Goal: Task Accomplishment & Management: Manage account settings

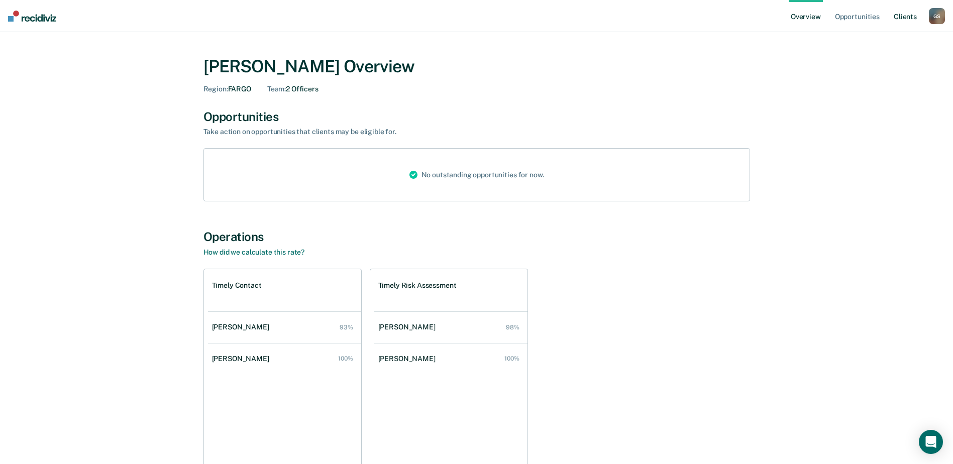
click at [900, 18] on link "Client s" at bounding box center [905, 16] width 27 height 32
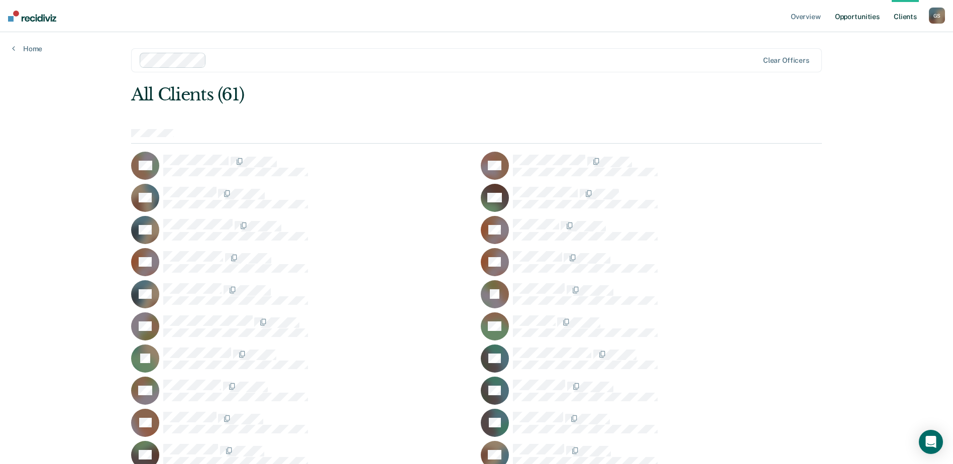
click at [857, 13] on link "Opportunities" at bounding box center [857, 16] width 49 height 32
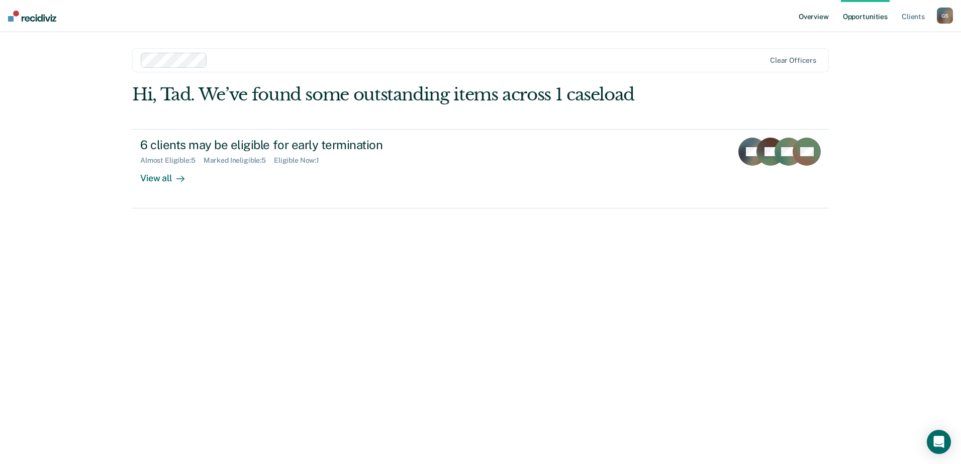
click at [815, 18] on link "Overview" at bounding box center [814, 16] width 34 height 32
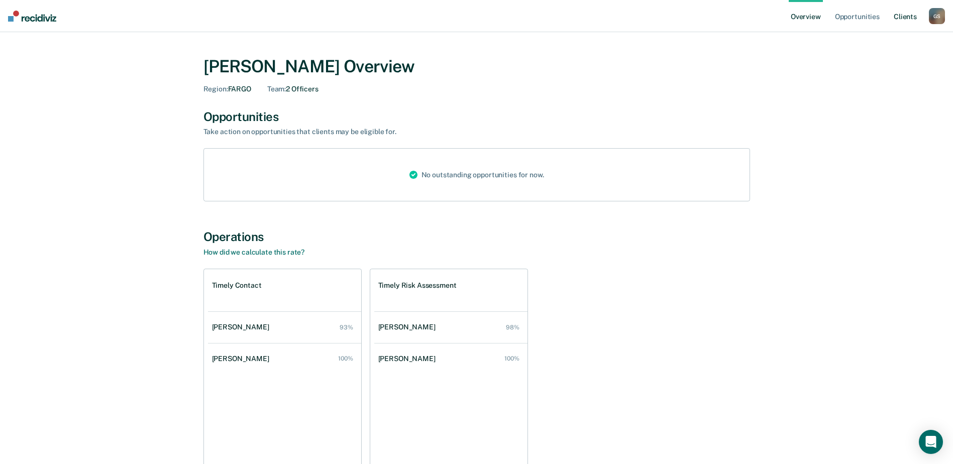
click at [907, 15] on link "Client s" at bounding box center [905, 16] width 27 height 32
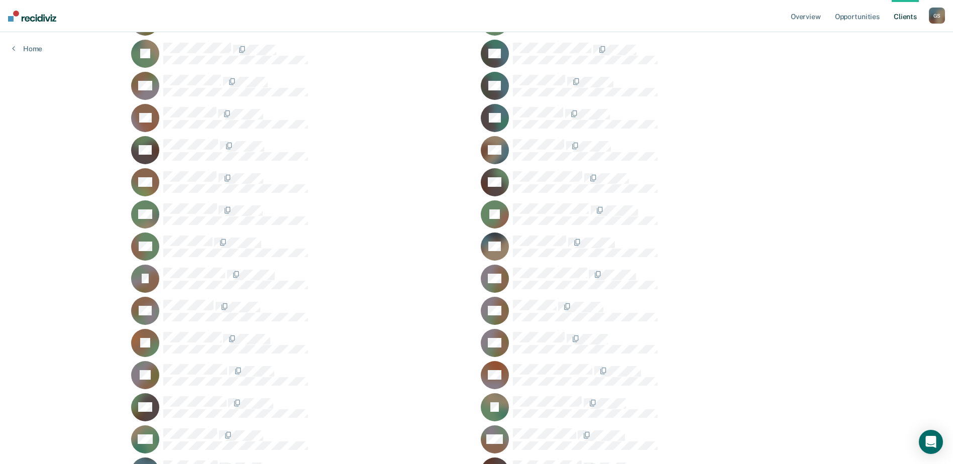
scroll to position [317, 0]
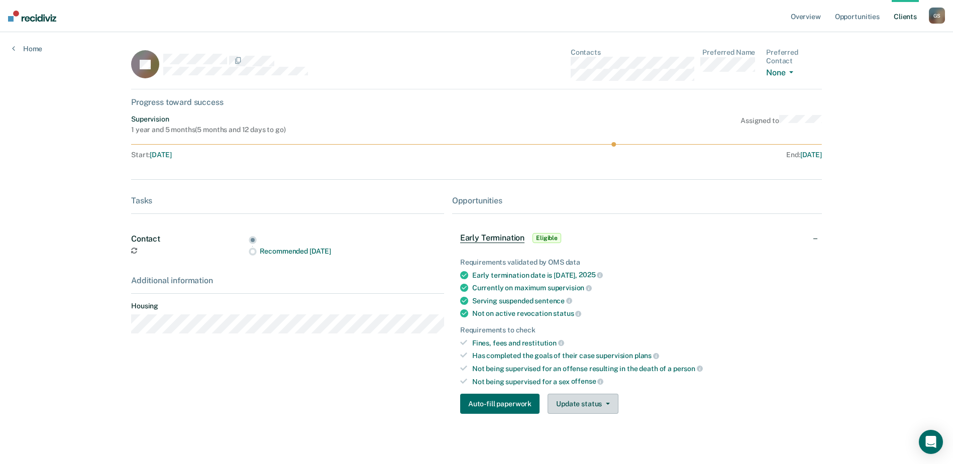
click at [598, 405] on button "Update status" at bounding box center [583, 404] width 71 height 20
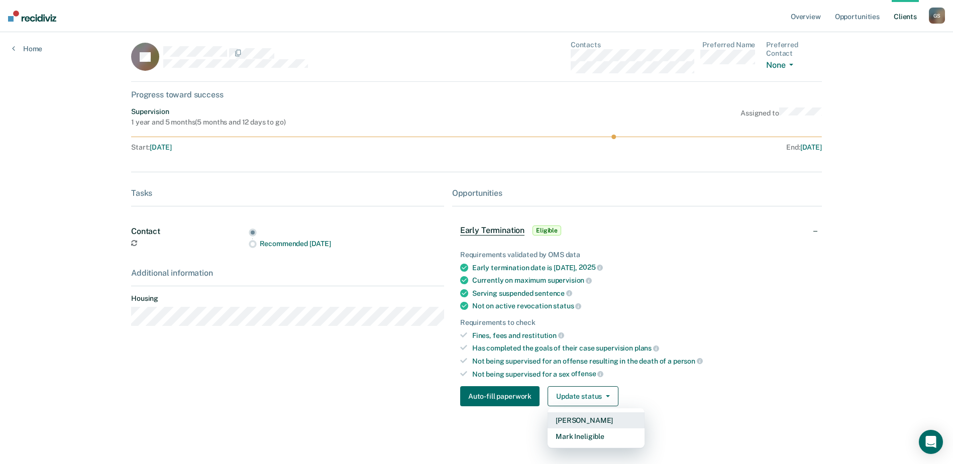
scroll to position [10, 0]
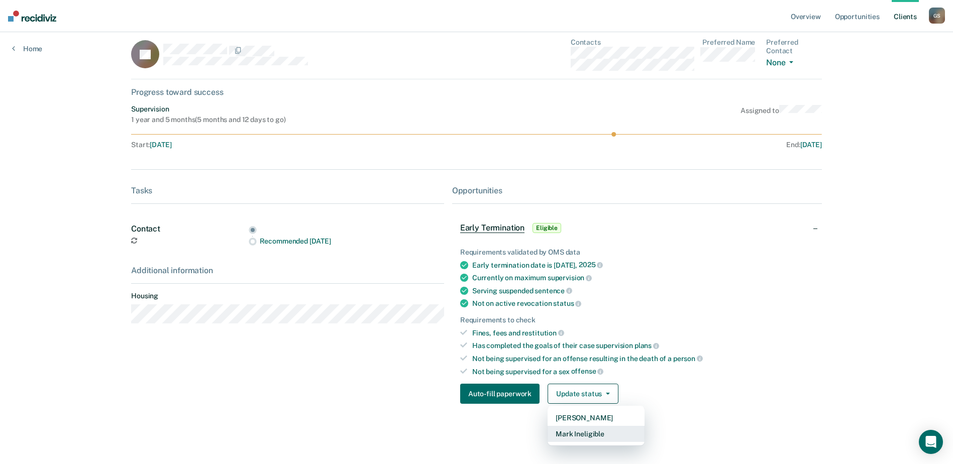
click at [585, 434] on button "Mark Ineligible" at bounding box center [596, 434] width 97 height 16
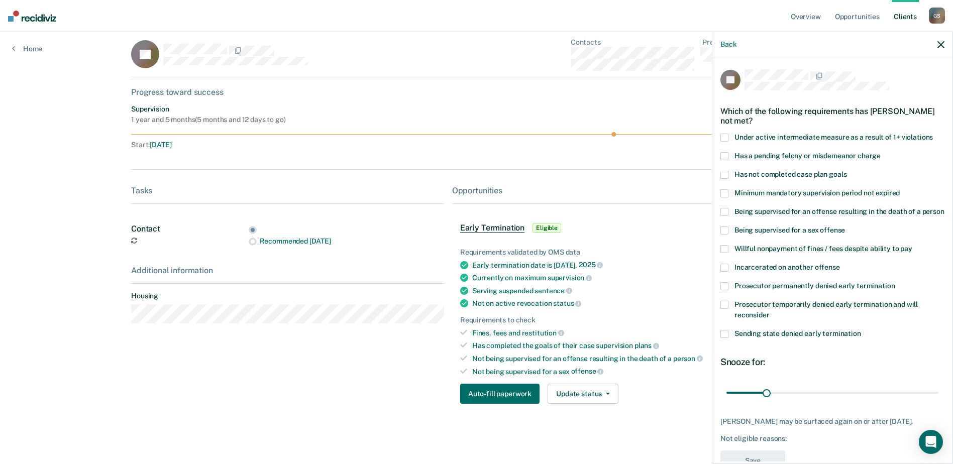
click at [723, 235] on span at bounding box center [725, 231] width 8 height 8
click at [845, 227] on input "Being supervised for a sex offense" at bounding box center [845, 227] width 0 height 0
click at [723, 290] on span at bounding box center [725, 286] width 8 height 8
click at [895, 282] on input "Prosecutor permanently denied early termination" at bounding box center [895, 282] width 0 height 0
click at [723, 191] on span at bounding box center [725, 193] width 8 height 8
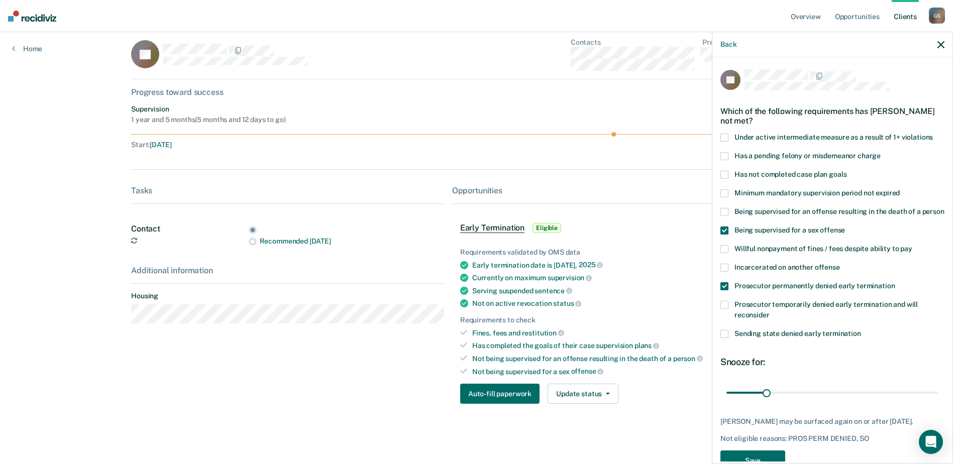
click at [900, 189] on input "Minimum mandatory supervision period not expired" at bounding box center [900, 189] width 0 height 0
drag, startPoint x: 764, startPoint y: 402, endPoint x: 962, endPoint y: 402, distance: 198.0
type input "165"
click at [939, 402] on input "range" at bounding box center [833, 393] width 212 height 18
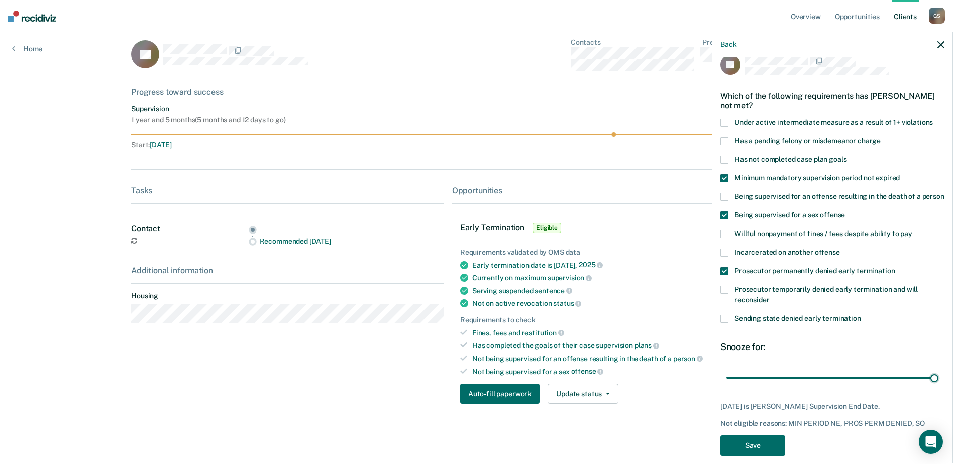
scroll to position [37, 0]
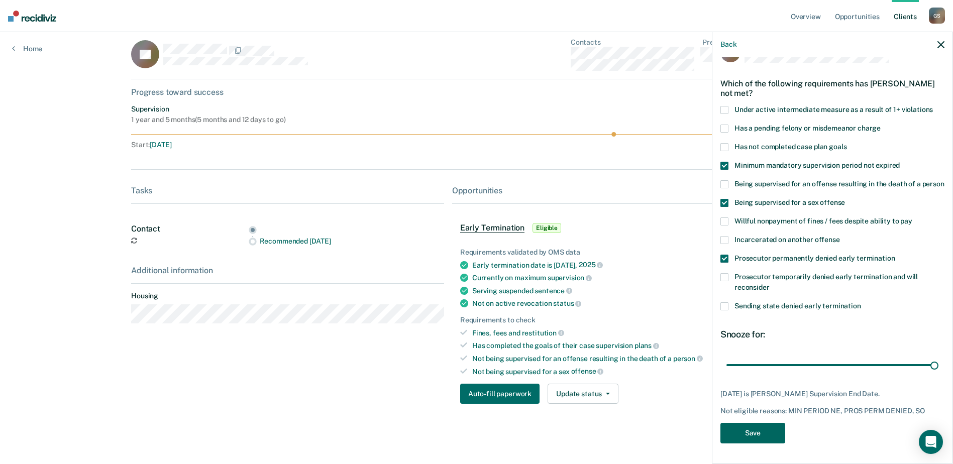
click at [760, 430] on button "Save" at bounding box center [753, 433] width 65 height 21
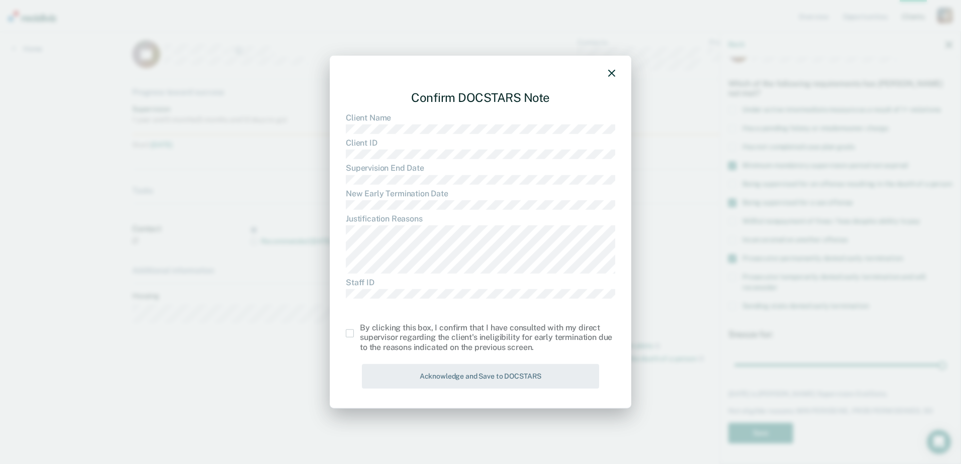
click at [346, 334] on span at bounding box center [350, 334] width 8 height 8
click at [360, 330] on input "checkbox" at bounding box center [360, 330] width 0 height 0
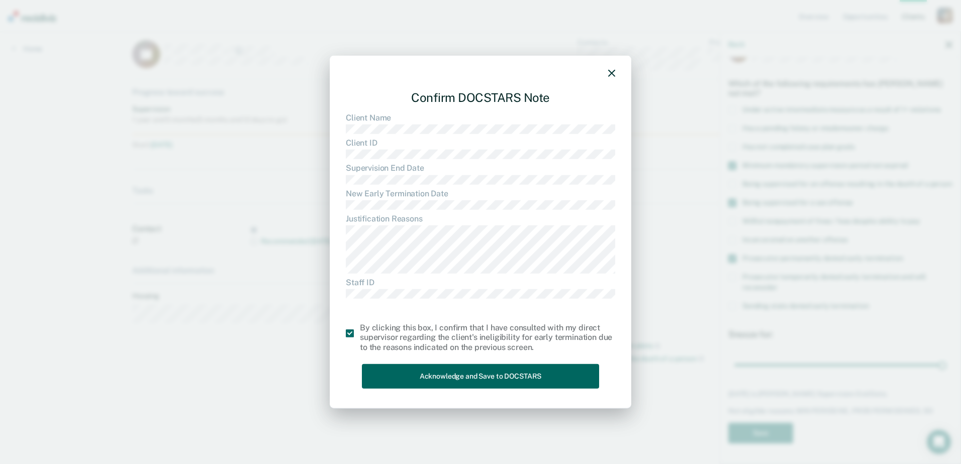
click at [456, 376] on button "Acknowledge and Save to DOCSTARS" at bounding box center [480, 376] width 237 height 25
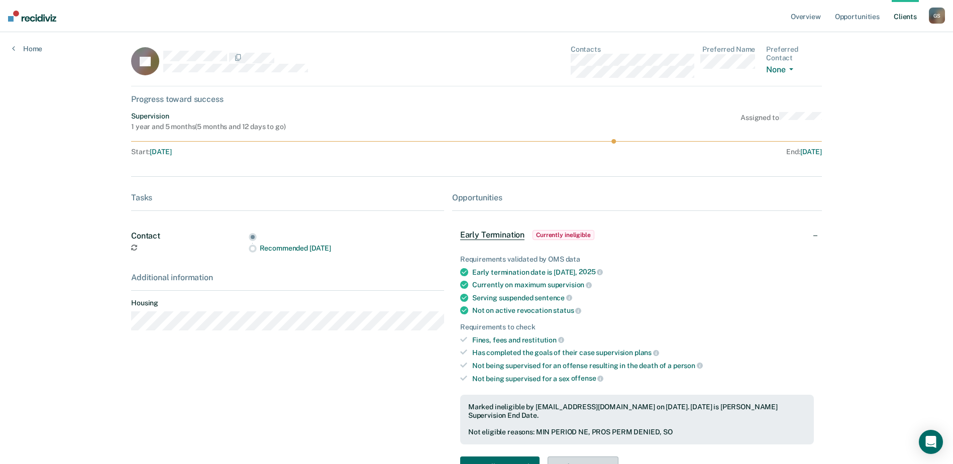
scroll to position [0, 0]
